Goal: Use online tool/utility: Utilize a website feature to perform a specific function

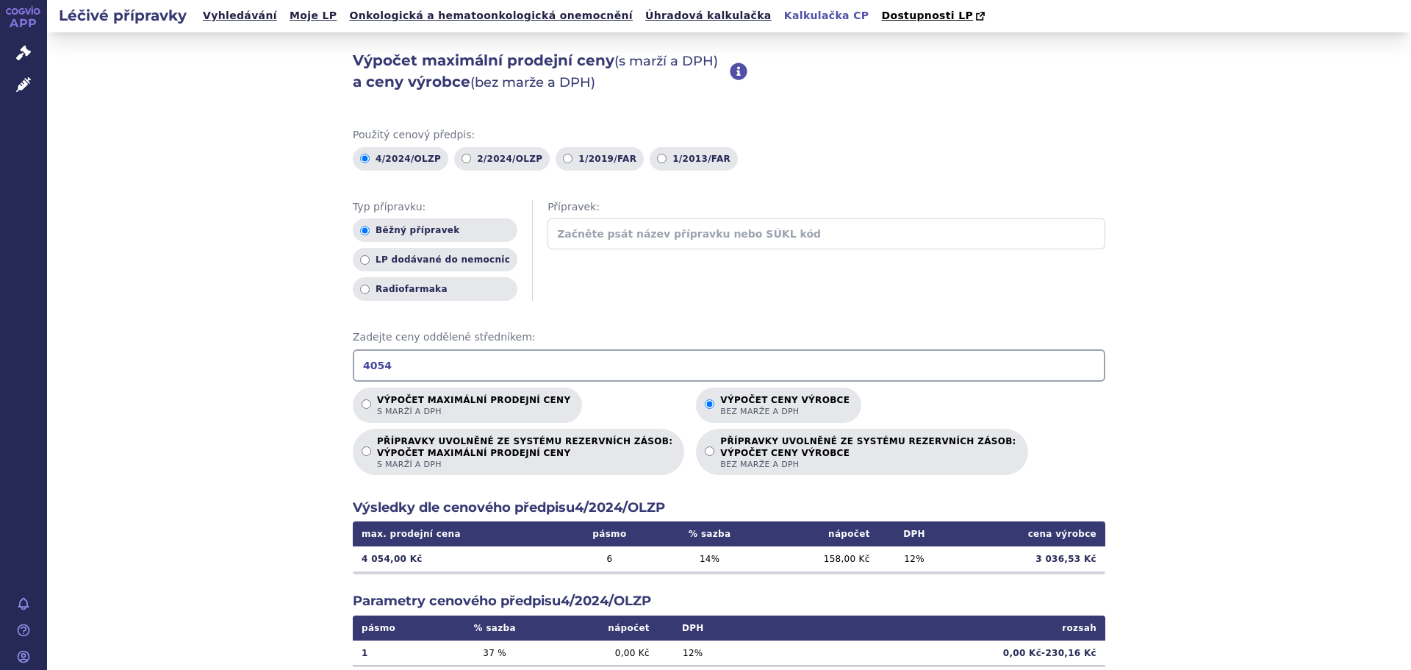
drag, startPoint x: 432, startPoint y: 372, endPoint x: 286, endPoint y: 365, distance: 145.7
click at [286, 365] on div "Výpočet maximální prodejní ceny (s marží a DPH) a ceny výrobce (bez marže a DPH…" at bounding box center [729, 461] width 1364 height 858
type input "47300"
click at [506, 409] on span "s marží a DPH" at bounding box center [473, 411] width 193 height 11
click at [371, 409] on input "Výpočet maximální prodejní ceny s marží a DPH" at bounding box center [367, 404] width 10 height 10
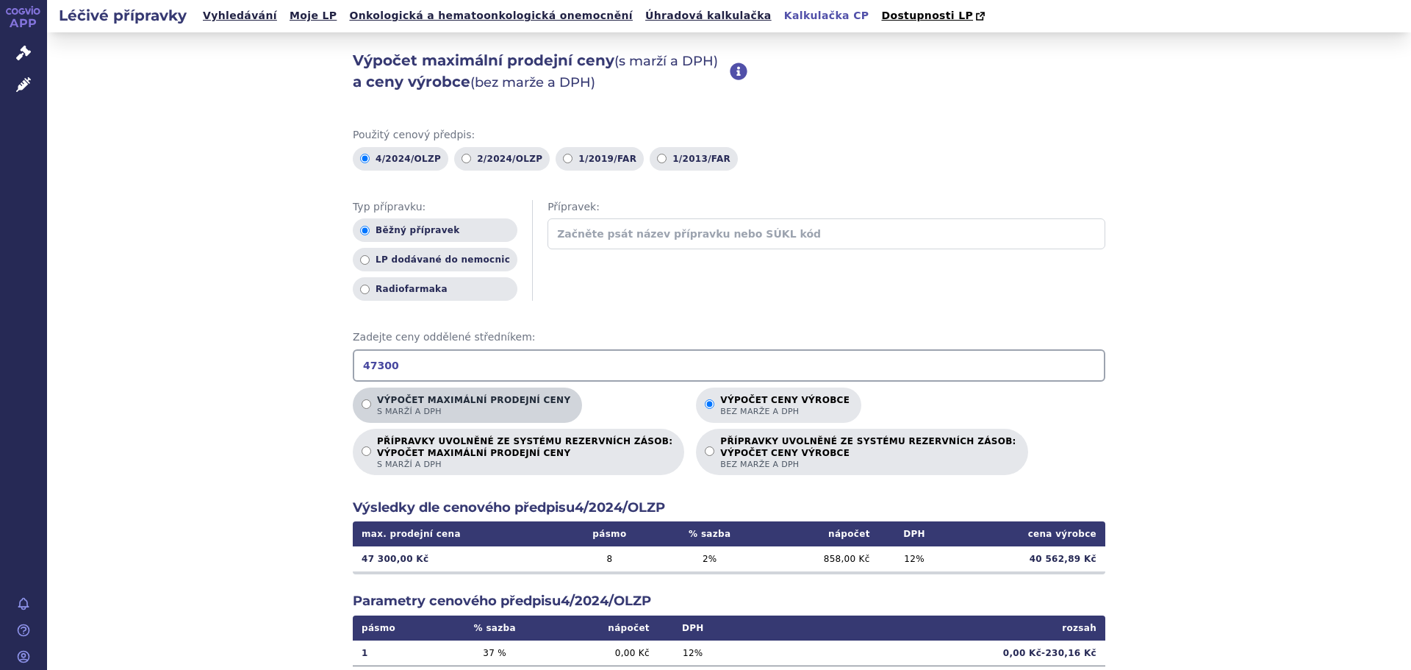
radio input "true"
